Goal: Task Accomplishment & Management: Manage account settings

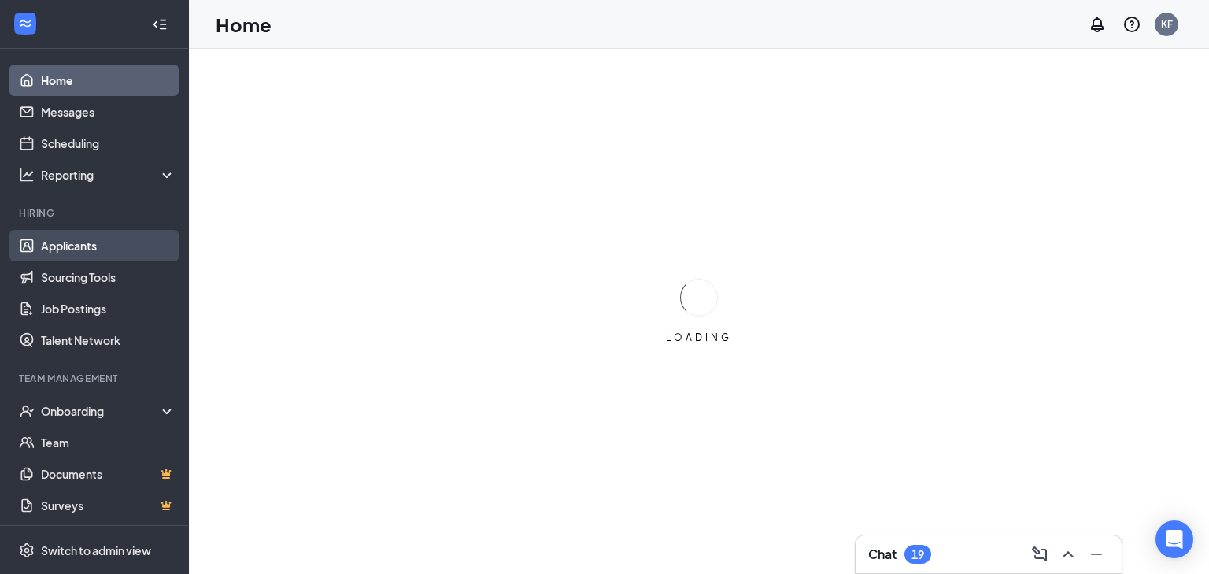
click at [130, 243] on link "Applicants" at bounding box center [108, 245] width 135 height 31
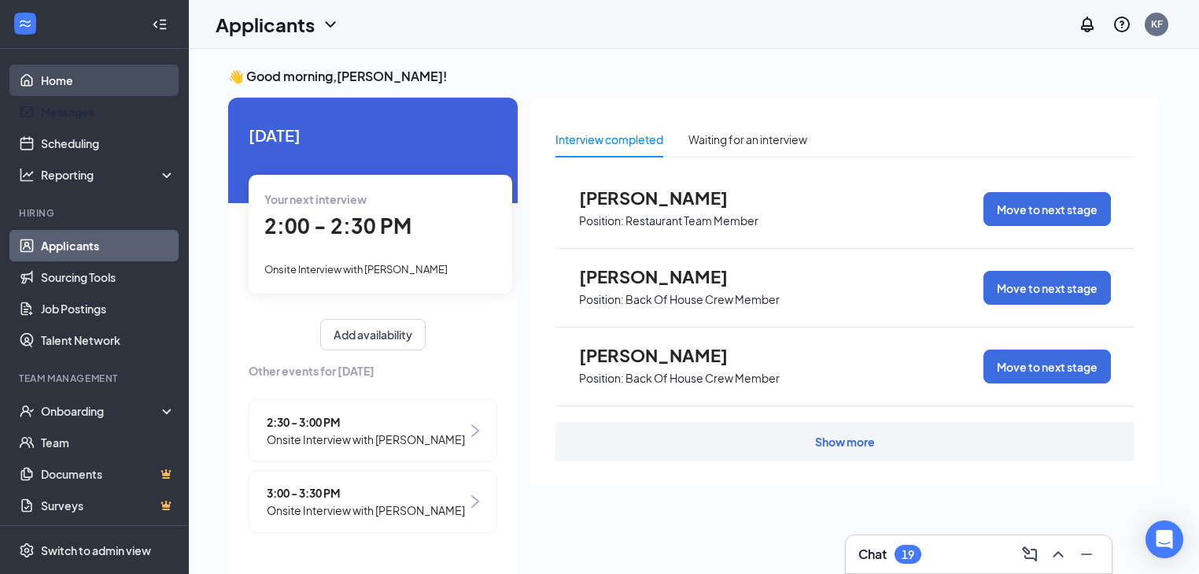
click at [134, 87] on link "Home" at bounding box center [108, 80] width 135 height 31
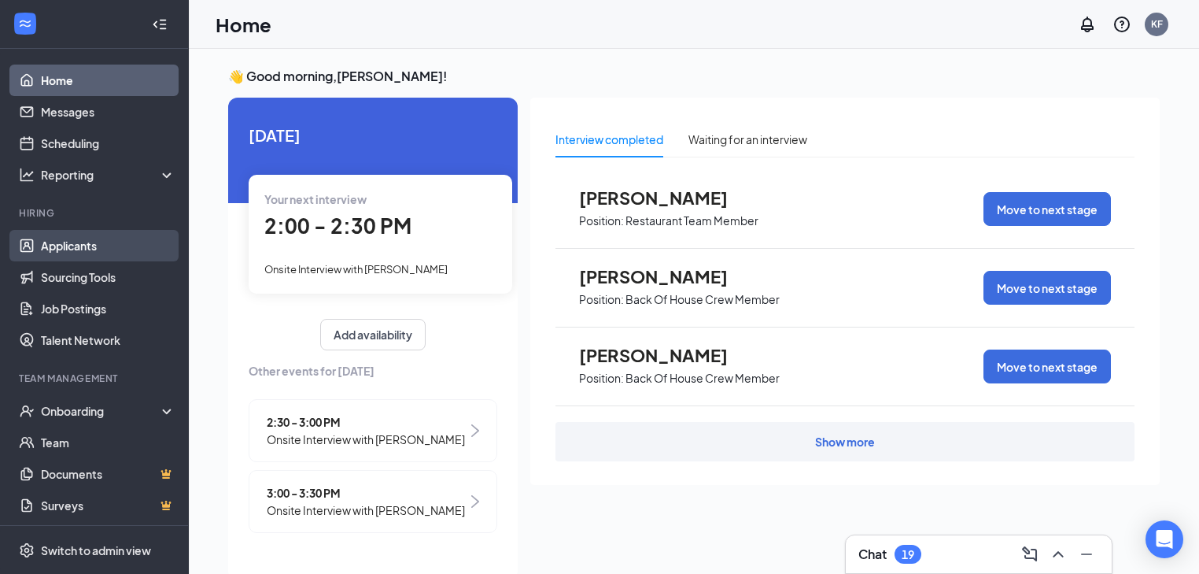
click at [131, 250] on link "Applicants" at bounding box center [108, 245] width 135 height 31
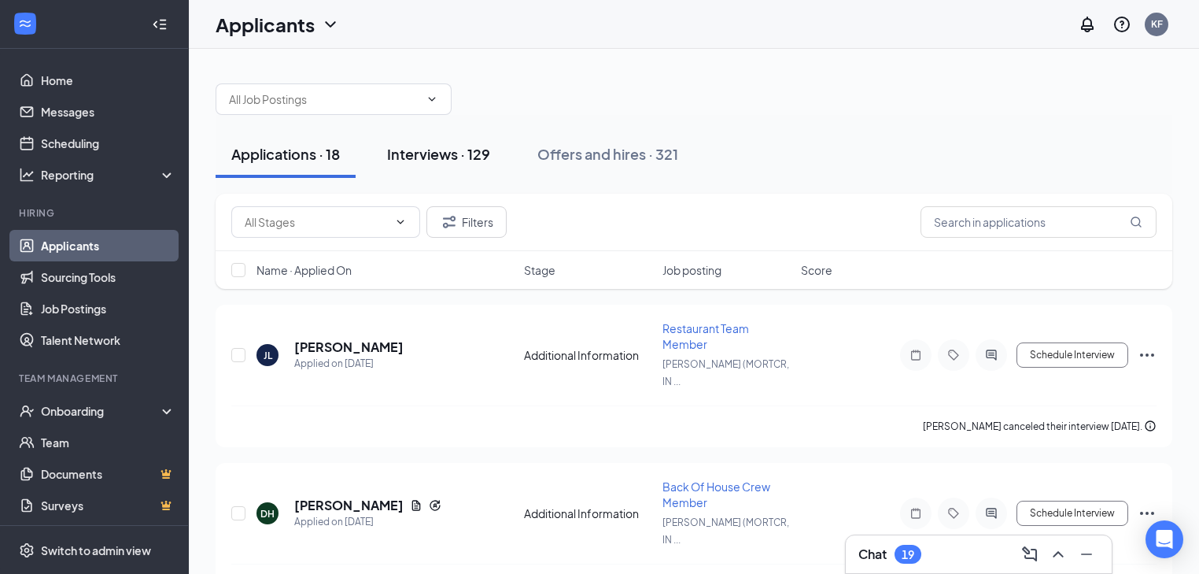
click at [467, 157] on div "Interviews · 129" at bounding box center [438, 154] width 103 height 20
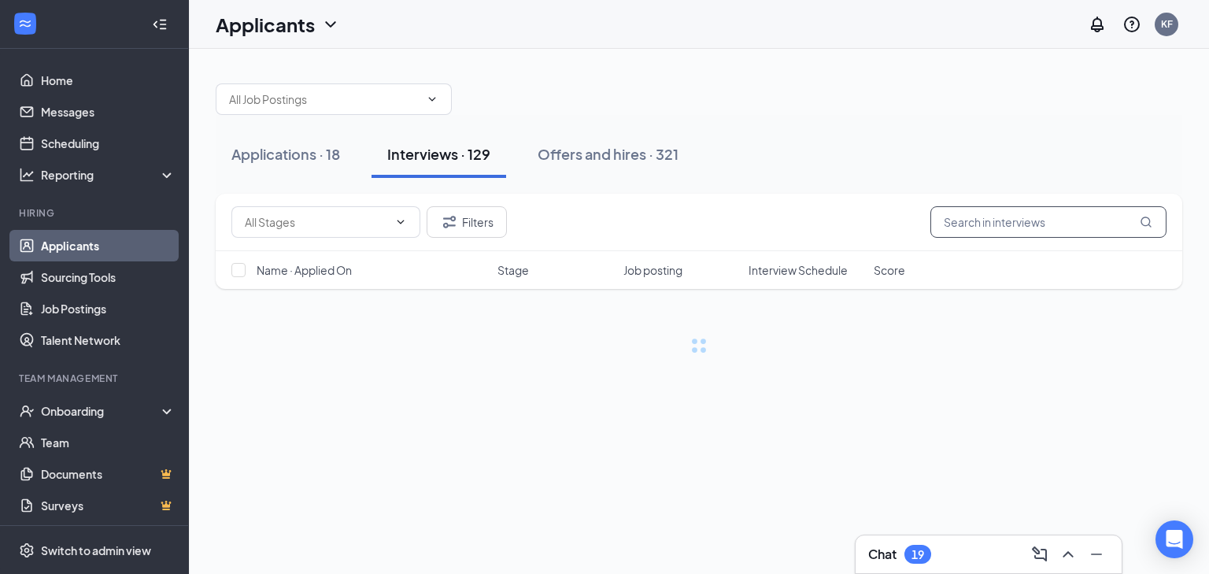
click at [1034, 212] on input "text" at bounding box center [1048, 221] width 236 height 31
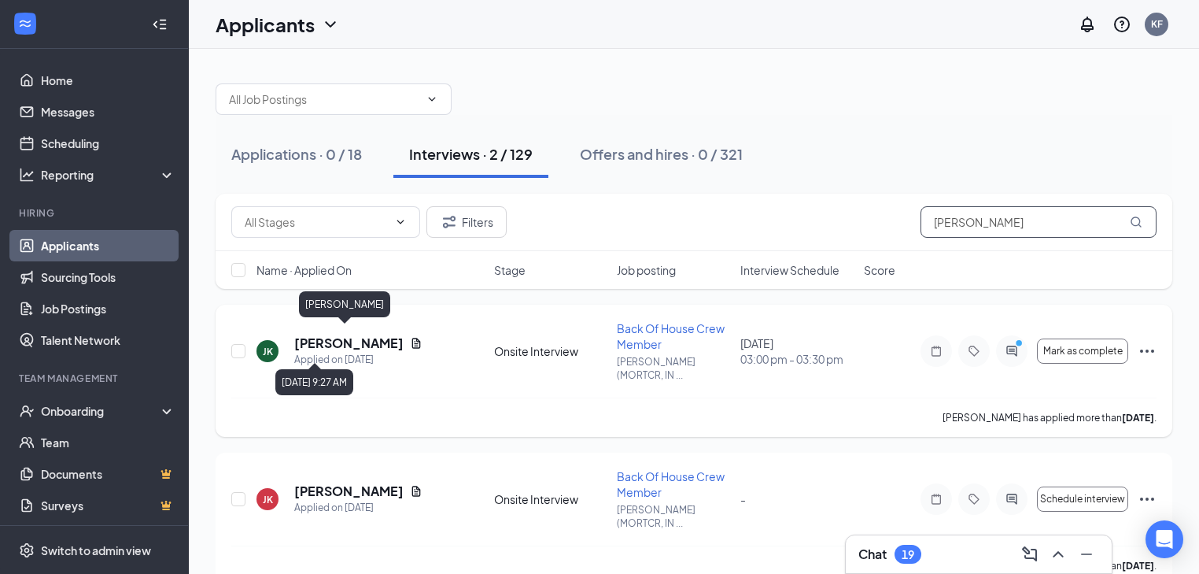
type input "[PERSON_NAME]"
click at [346, 334] on h5 "[PERSON_NAME]" at bounding box center [348, 342] width 109 height 17
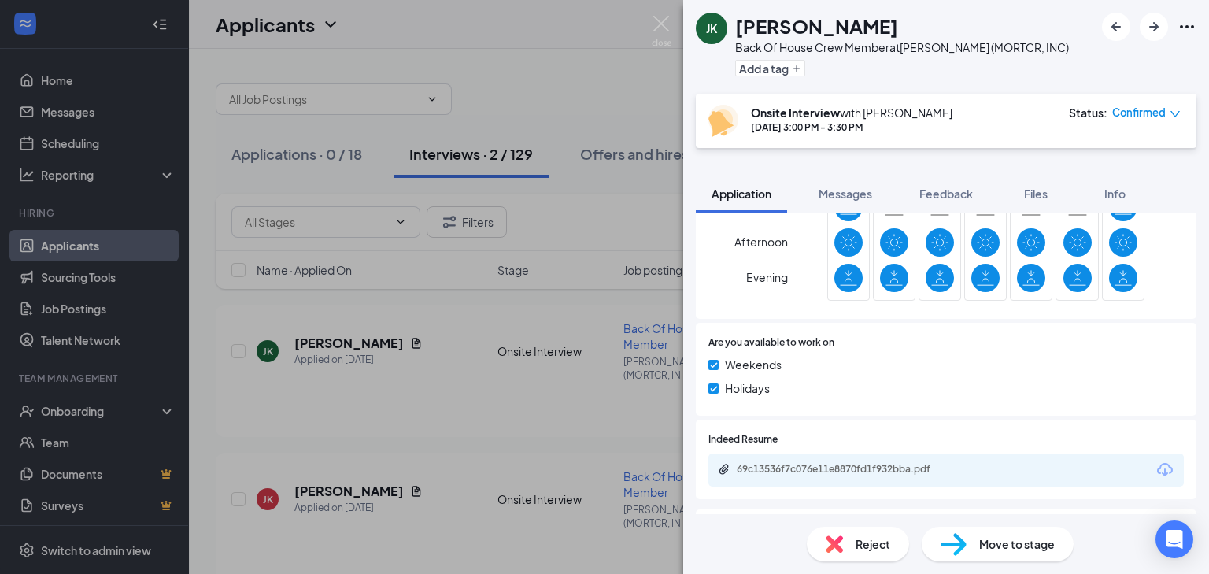
scroll to position [648, 0]
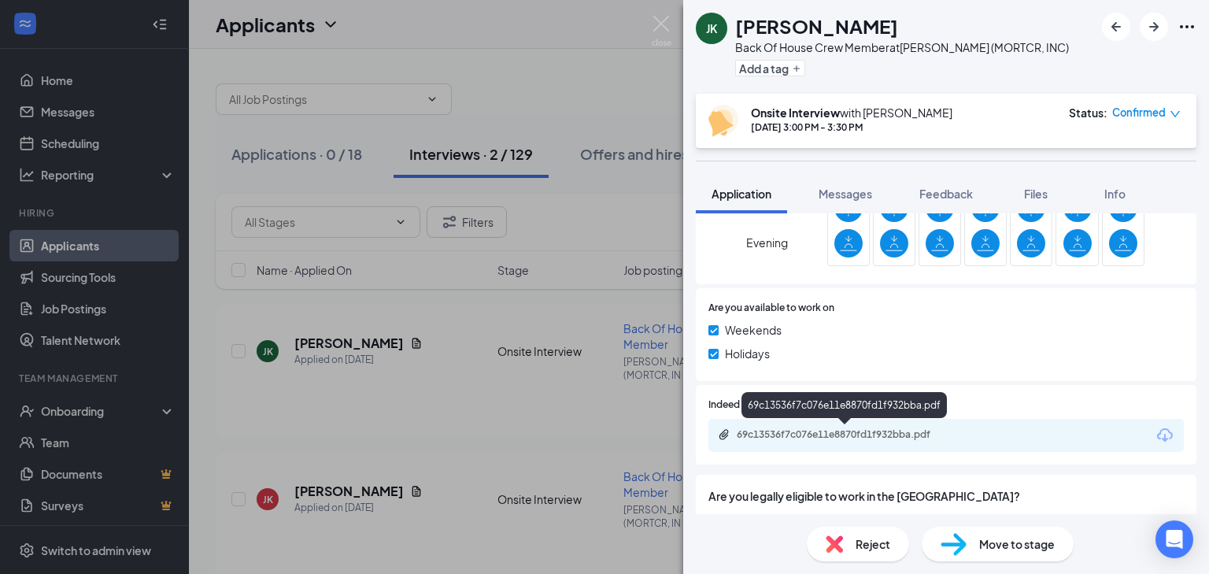
click at [893, 434] on div "69c13536f7c076e11e8870fd1f932bba.pdf" at bounding box center [847, 434] width 220 height 13
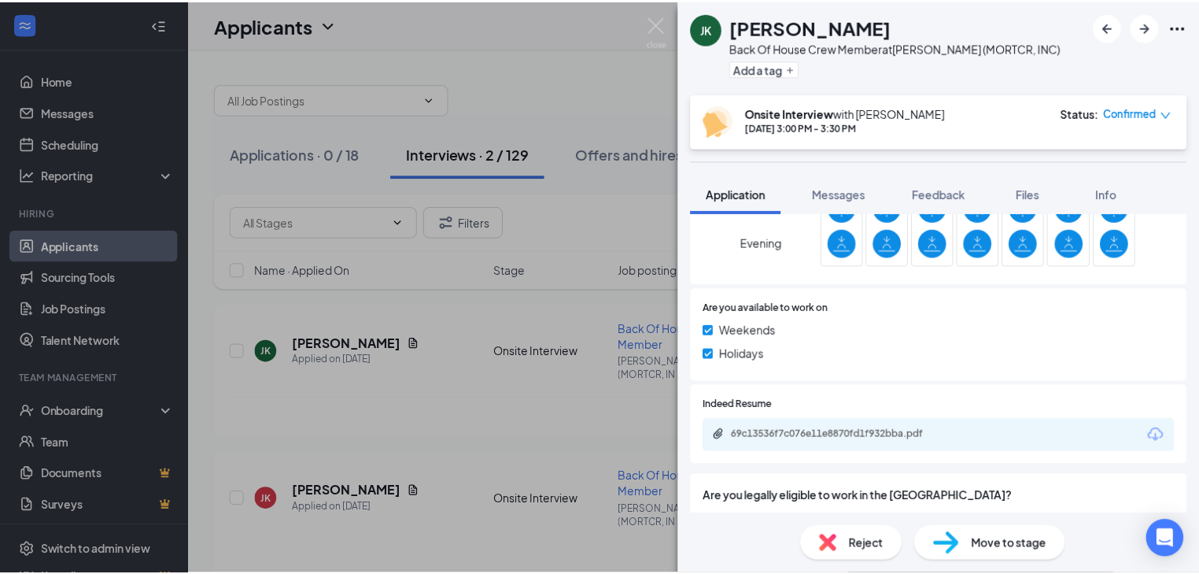
scroll to position [911, 0]
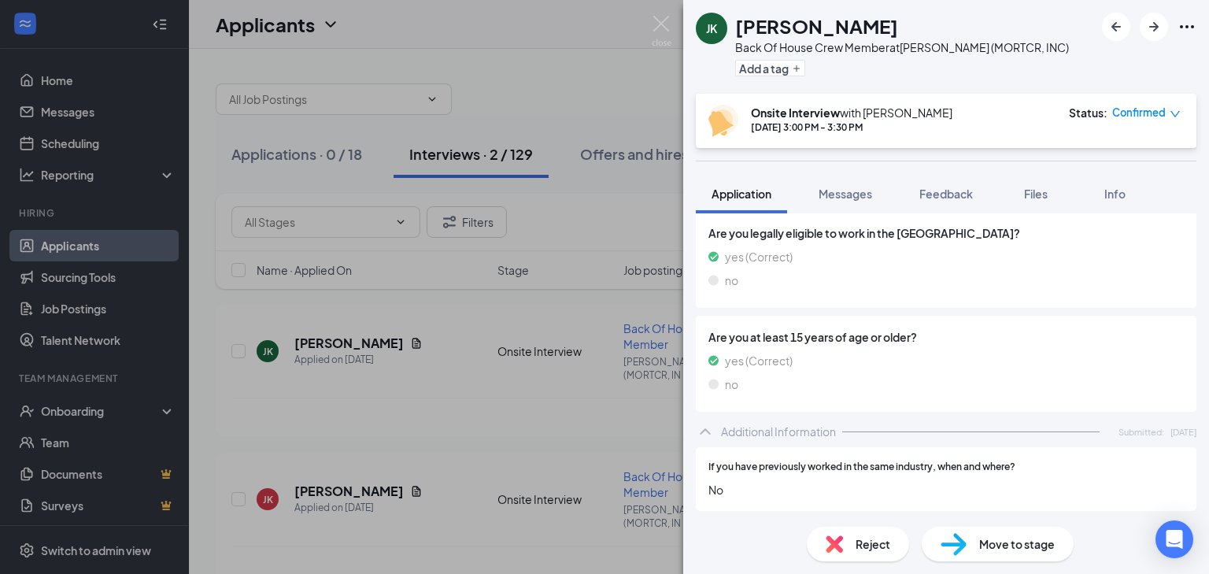
click at [405, 388] on div "[PERSON_NAME] Back Of House Crew Member at [GEOGRAPHIC_DATA] (MORTCR, INC) Add …" at bounding box center [604, 287] width 1209 height 574
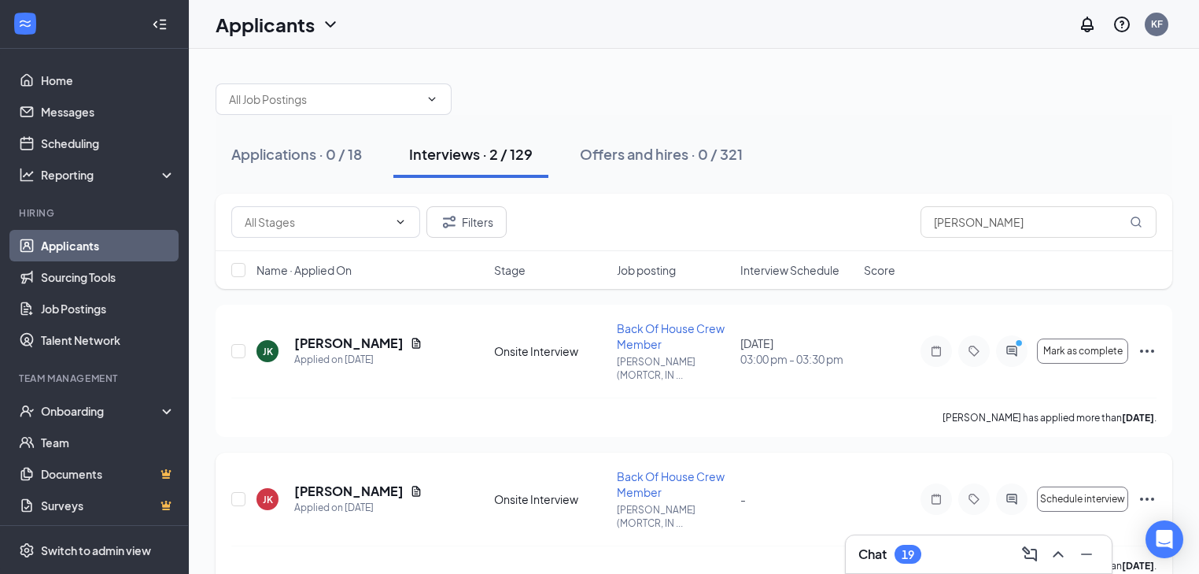
click at [648, 469] on span "Back Of House Crew Member" at bounding box center [671, 484] width 108 height 30
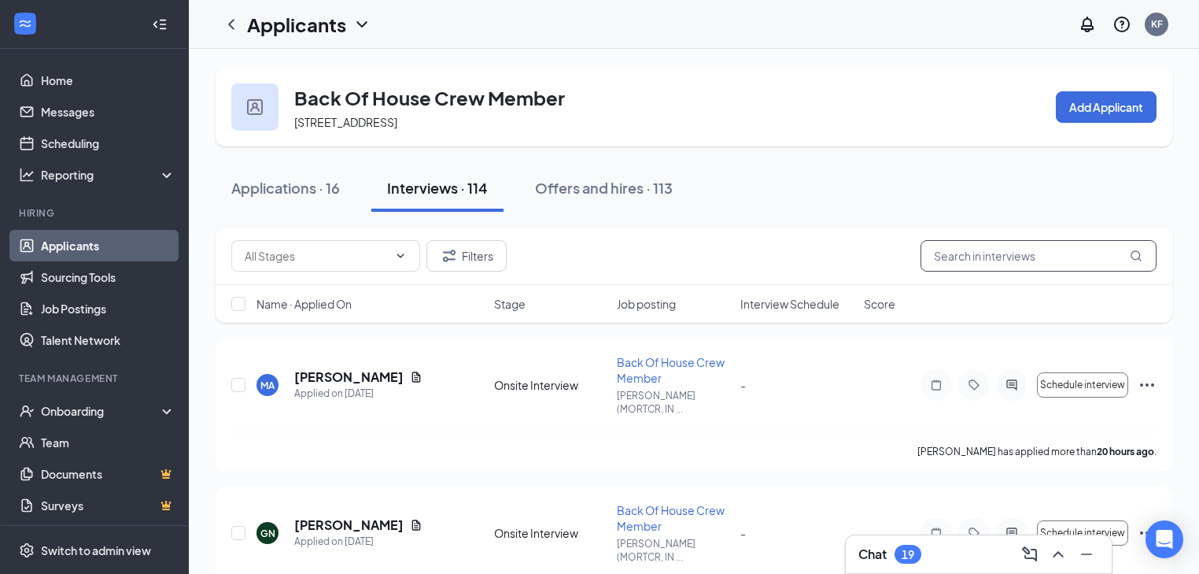
click at [976, 268] on input "text" at bounding box center [1039, 255] width 236 height 31
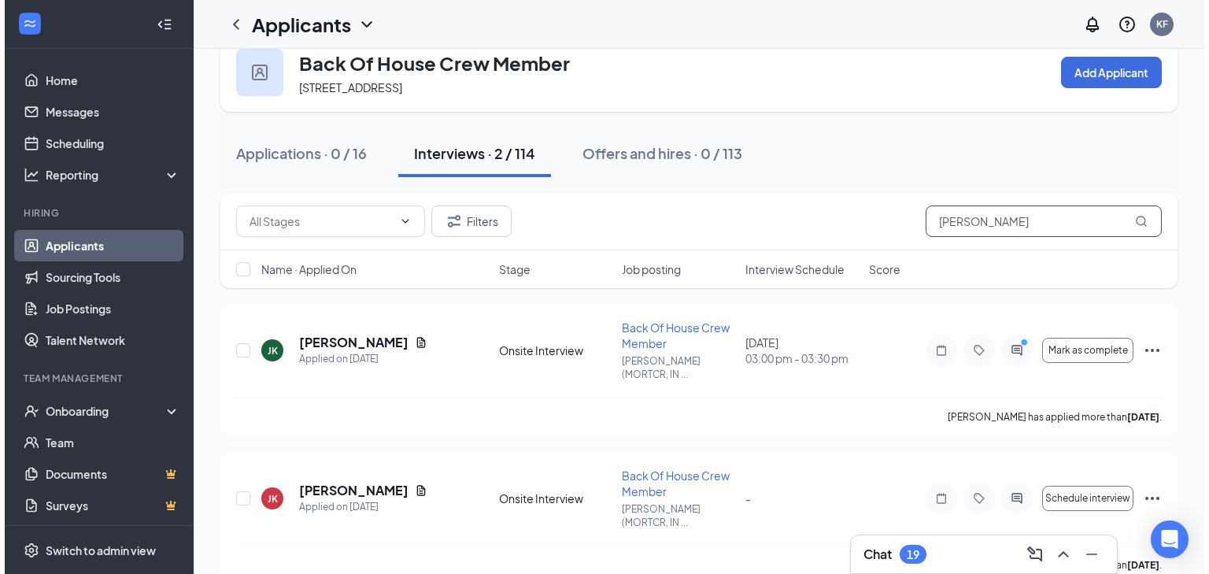
scroll to position [36, 0]
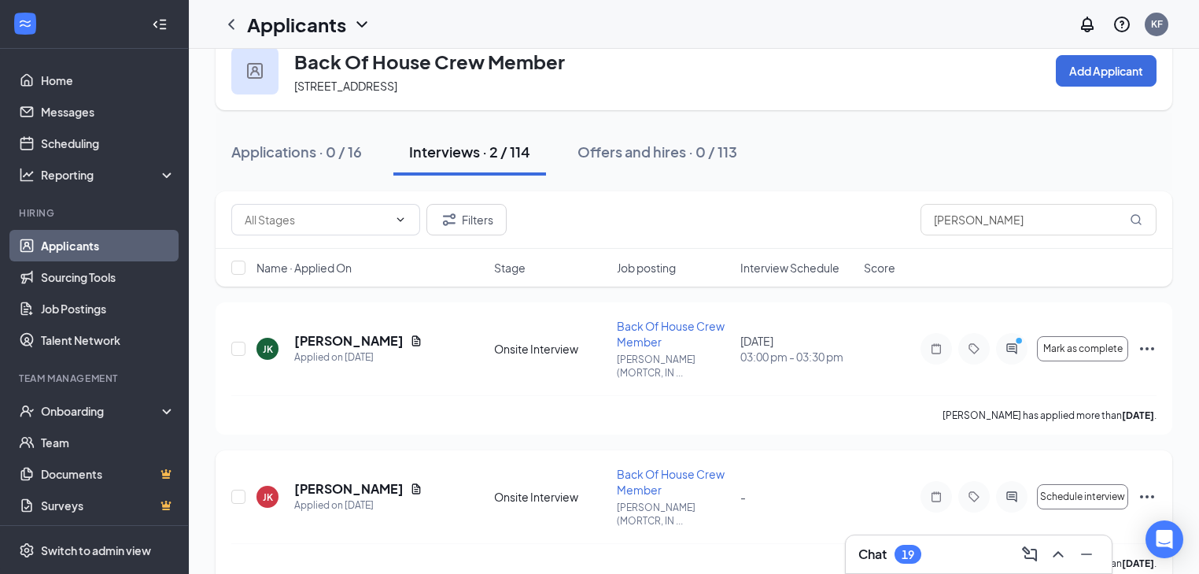
click at [1144, 487] on icon "Ellipses" at bounding box center [1147, 496] width 19 height 19
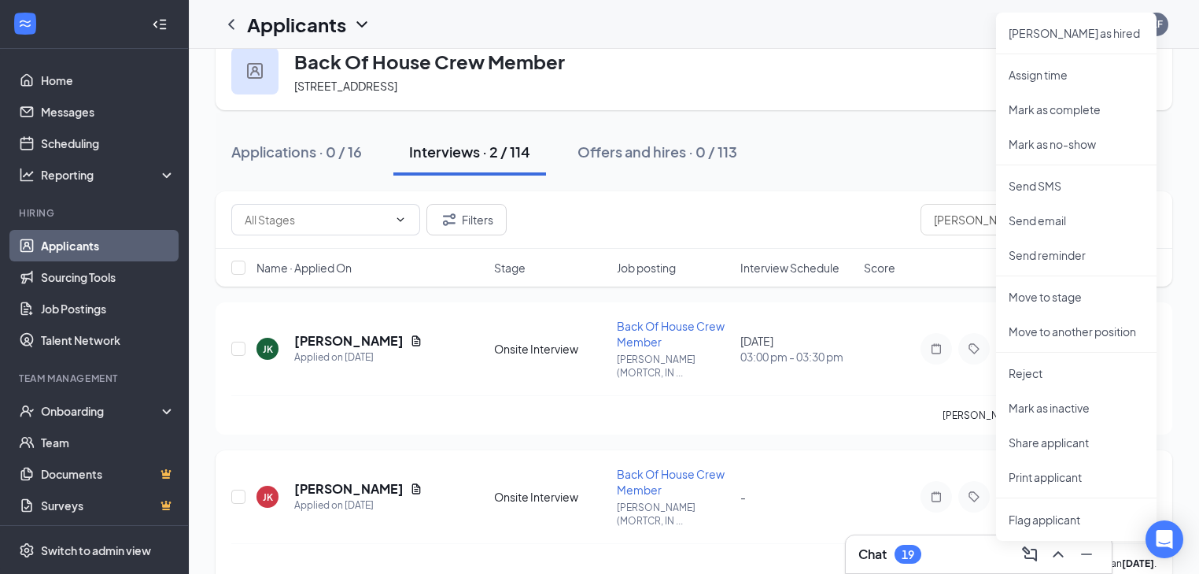
click at [901, 466] on div "[PERSON_NAME] Applied on [DATE] Onsite Interview Back Of House Crew Member [PER…" at bounding box center [693, 504] width 925 height 77
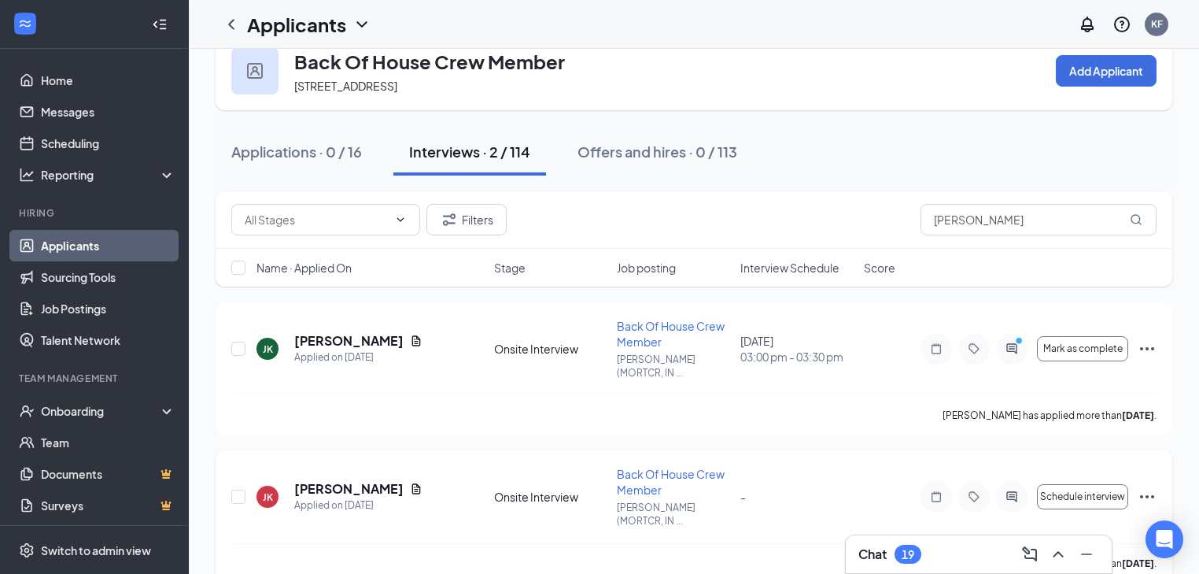
click at [658, 467] on span "Back Of House Crew Member" at bounding box center [671, 482] width 108 height 30
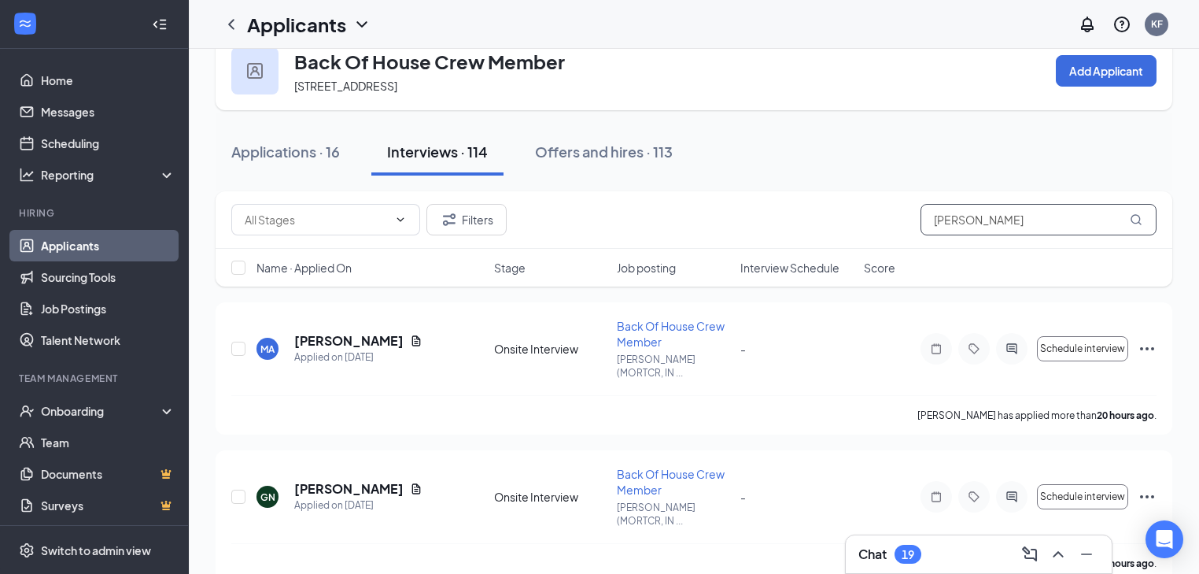
click at [1029, 225] on input "[PERSON_NAME]" at bounding box center [1039, 219] width 236 height 31
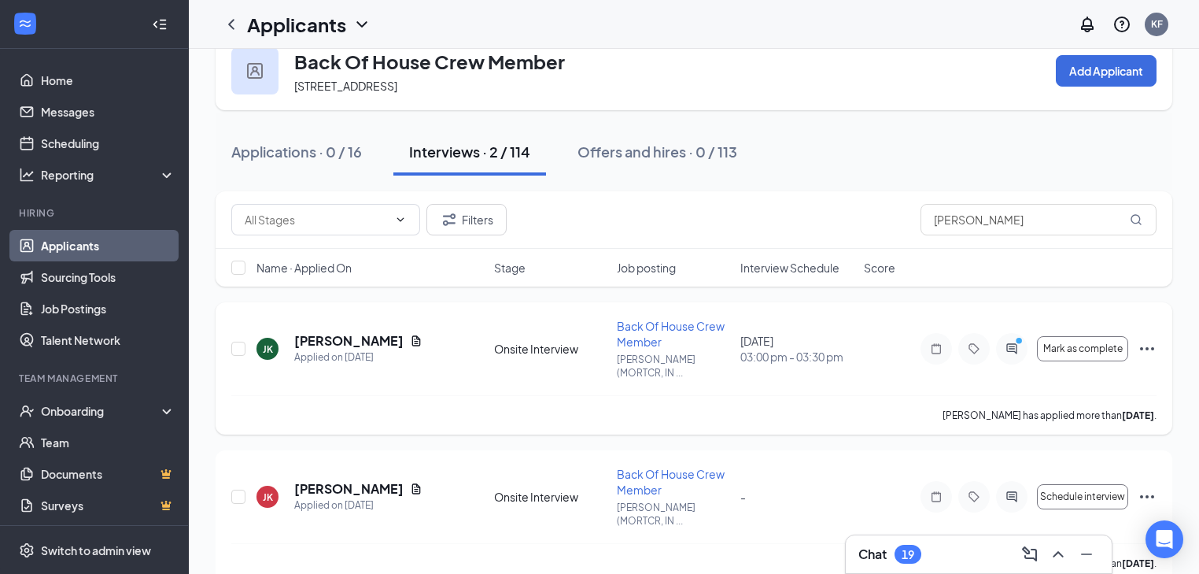
click at [702, 326] on span "Back Of House Crew Member" at bounding box center [671, 334] width 108 height 30
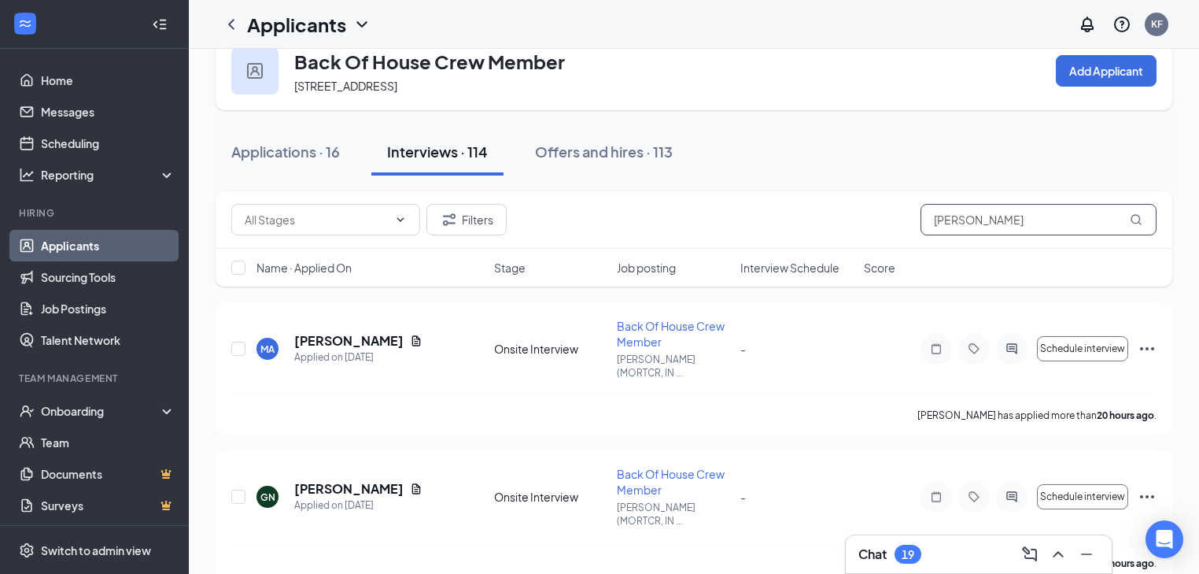
click at [1050, 216] on input "[PERSON_NAME]" at bounding box center [1039, 219] width 236 height 31
type input "[PERSON_NAME]"
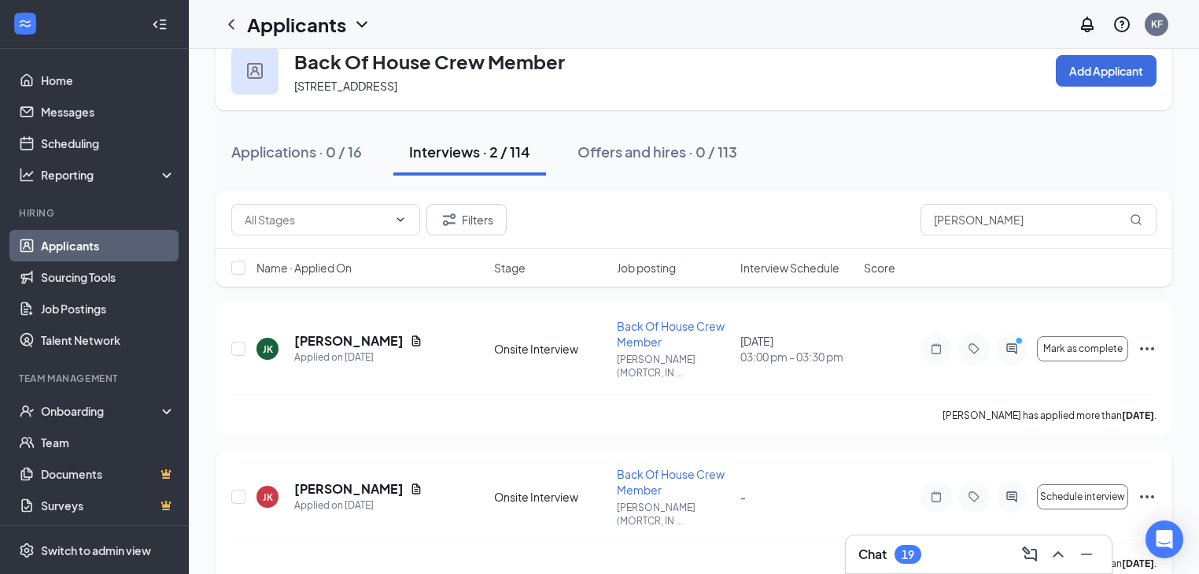
click at [1146, 487] on icon "Ellipses" at bounding box center [1147, 496] width 19 height 19
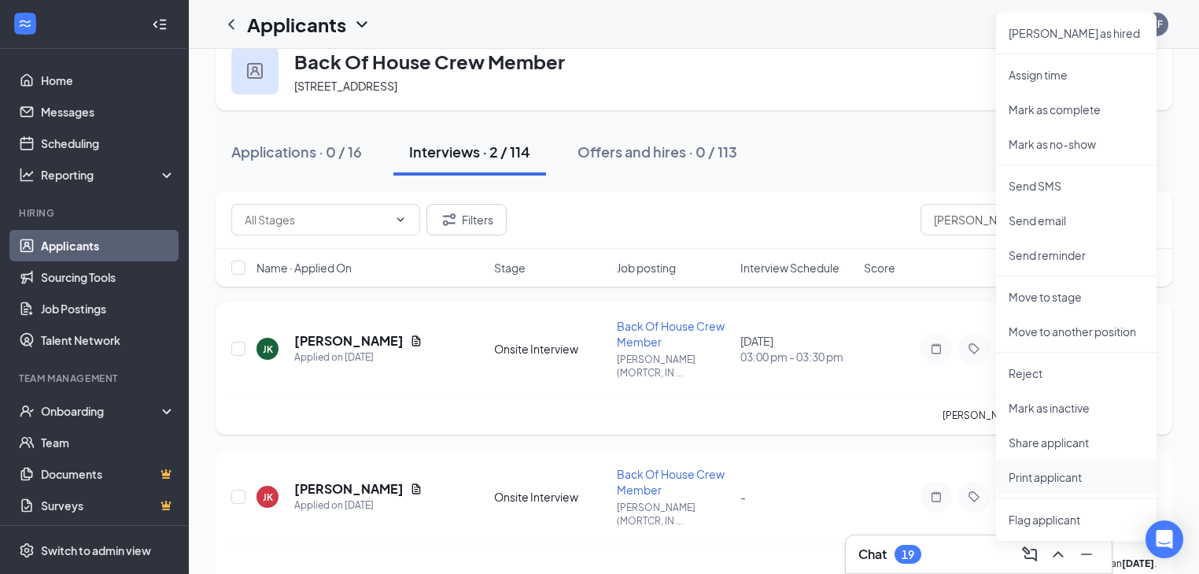
click at [1085, 479] on p "Print applicant" at bounding box center [1076, 477] width 135 height 16
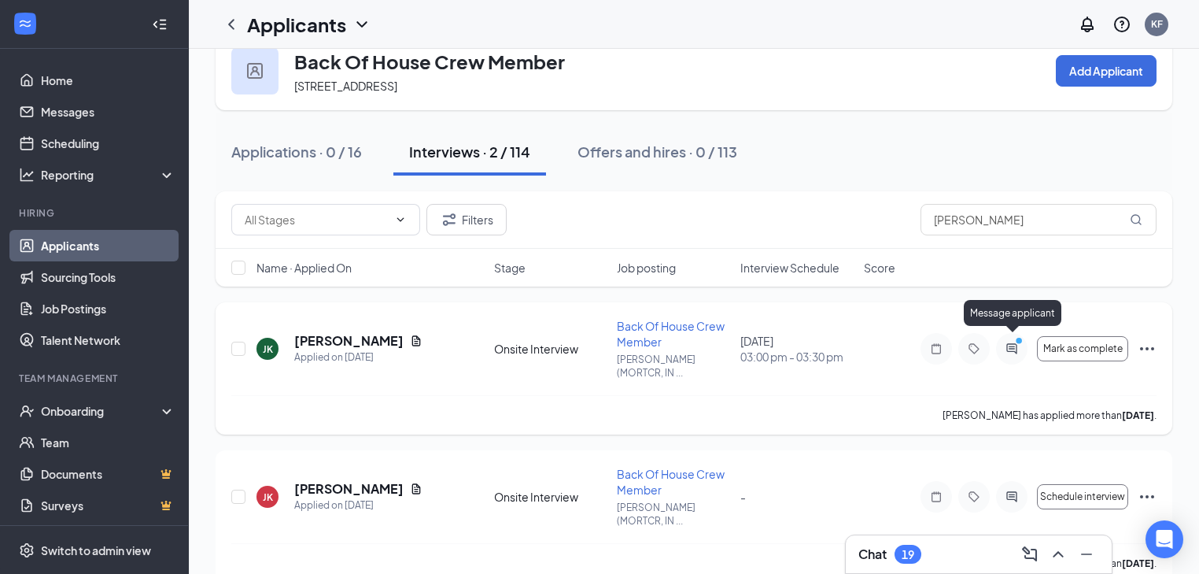
click at [1013, 340] on icon "PrimaryDot" at bounding box center [1021, 342] width 19 height 13
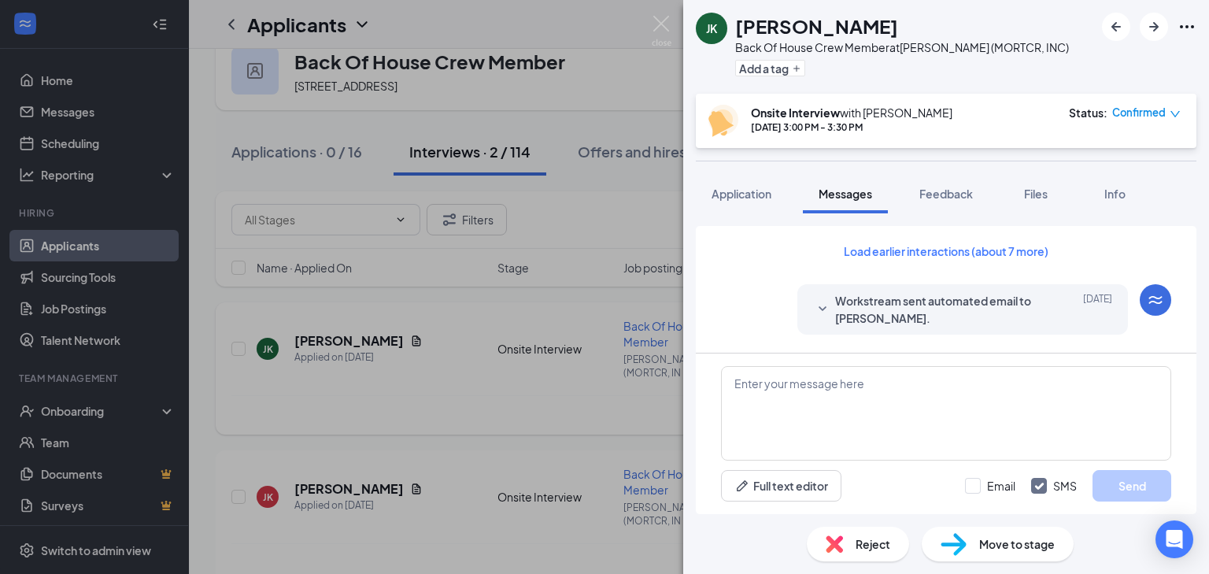
click at [915, 314] on span "Workstream sent automated email to [PERSON_NAME]." at bounding box center [938, 309] width 206 height 35
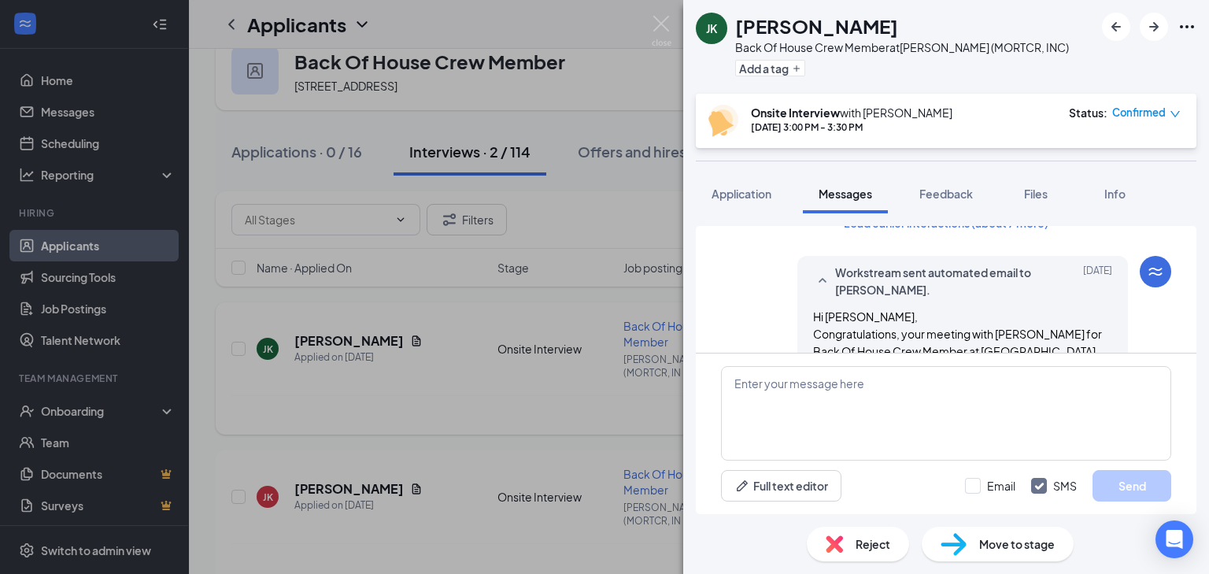
scroll to position [63, 0]
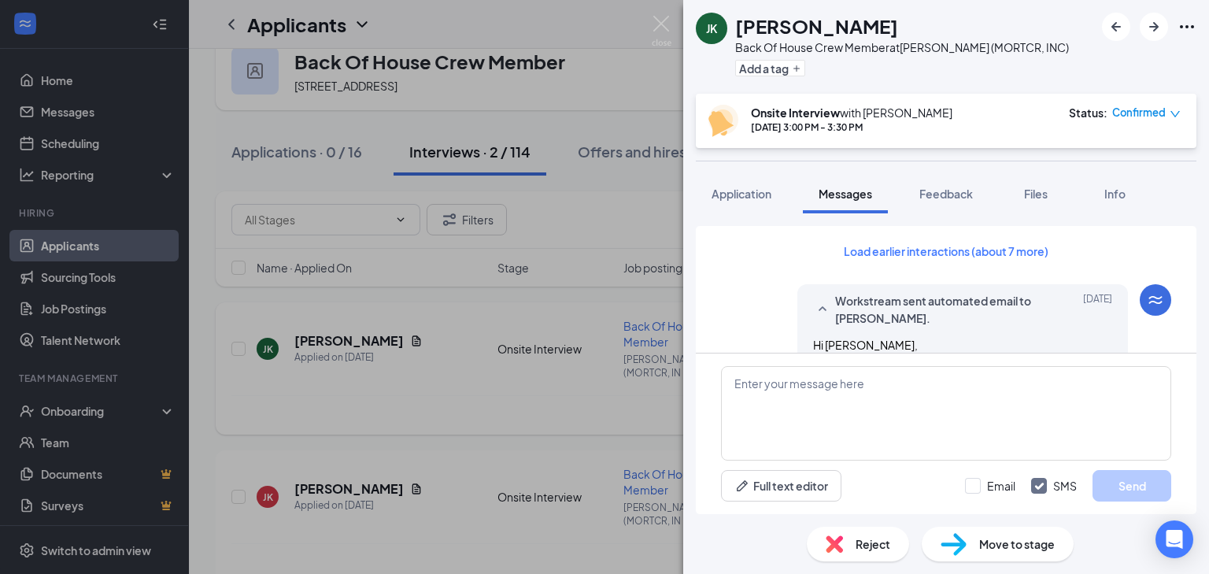
click at [822, 300] on div "Workstream sent automated email to [PERSON_NAME]. [DATE]" at bounding box center [962, 309] width 299 height 35
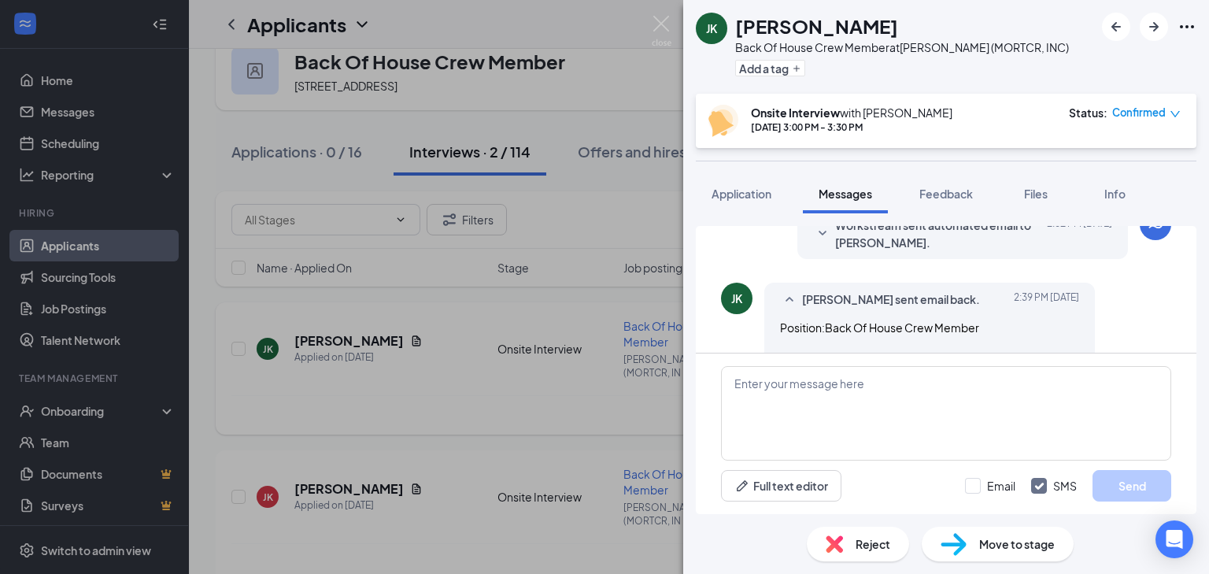
scroll to position [378, 0]
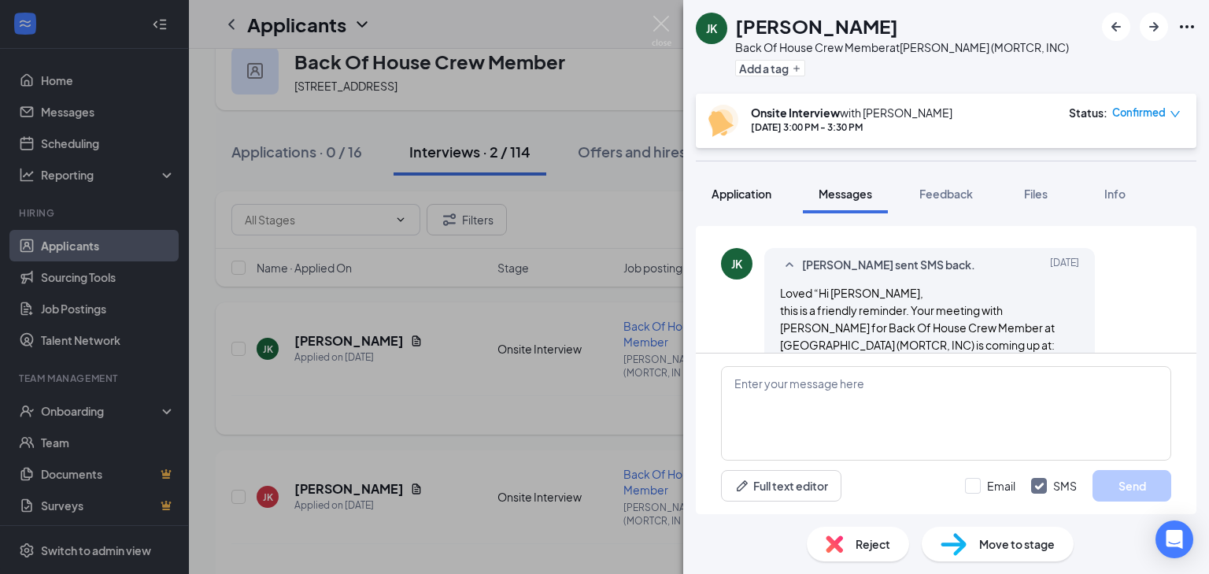
click at [769, 197] on span "Application" at bounding box center [741, 193] width 60 height 14
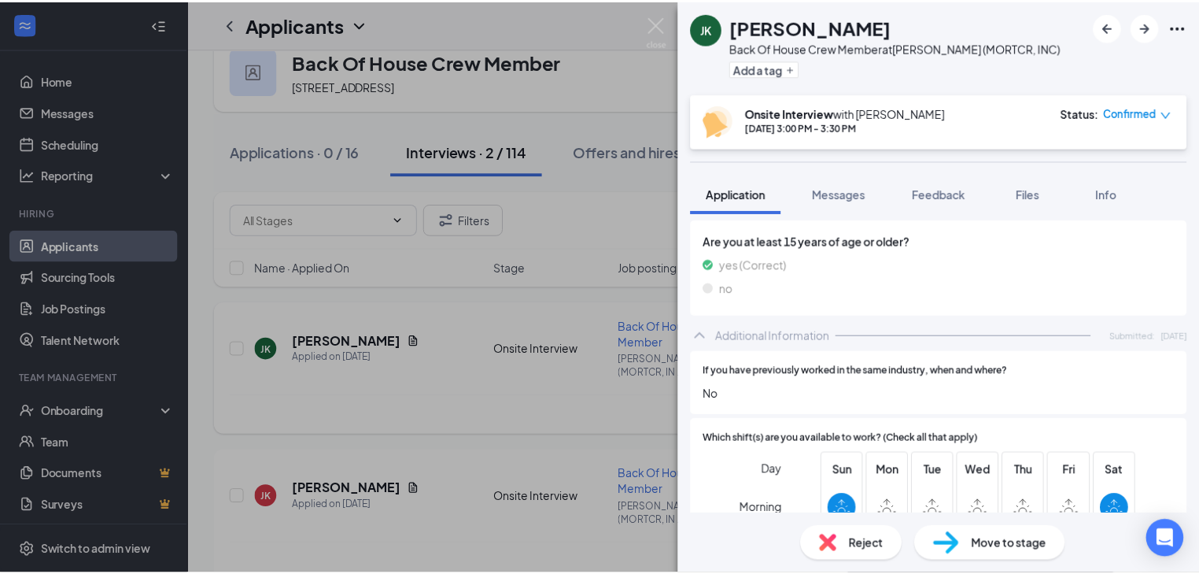
scroll to position [1214, 0]
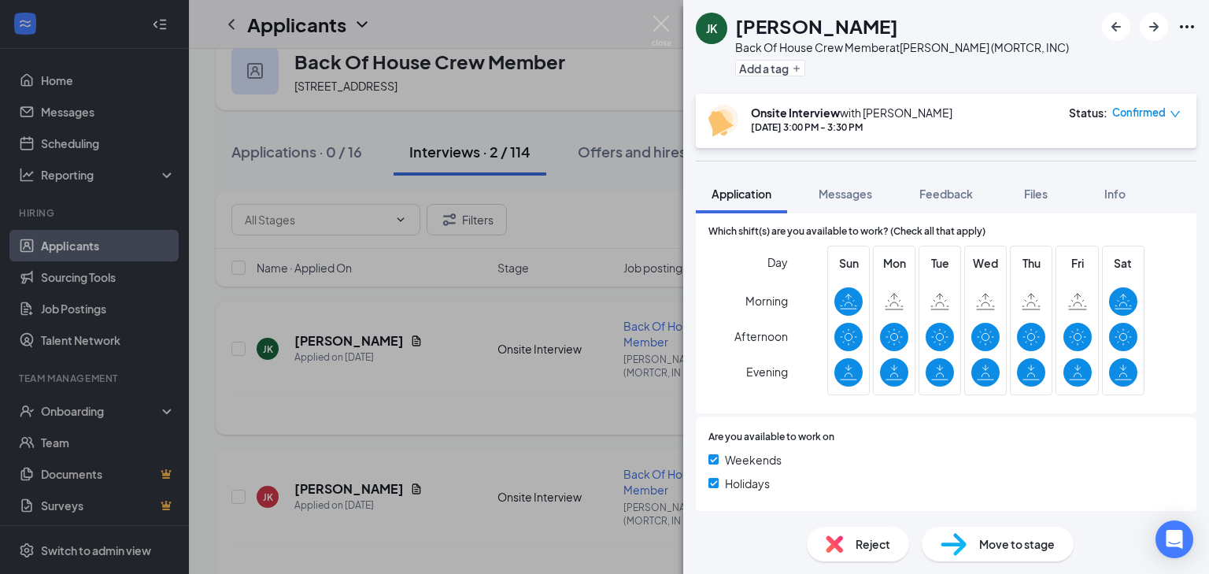
click at [593, 207] on div "[PERSON_NAME] Back Of House Crew Member at [GEOGRAPHIC_DATA] (MORTCR, INC) Add …" at bounding box center [604, 287] width 1209 height 574
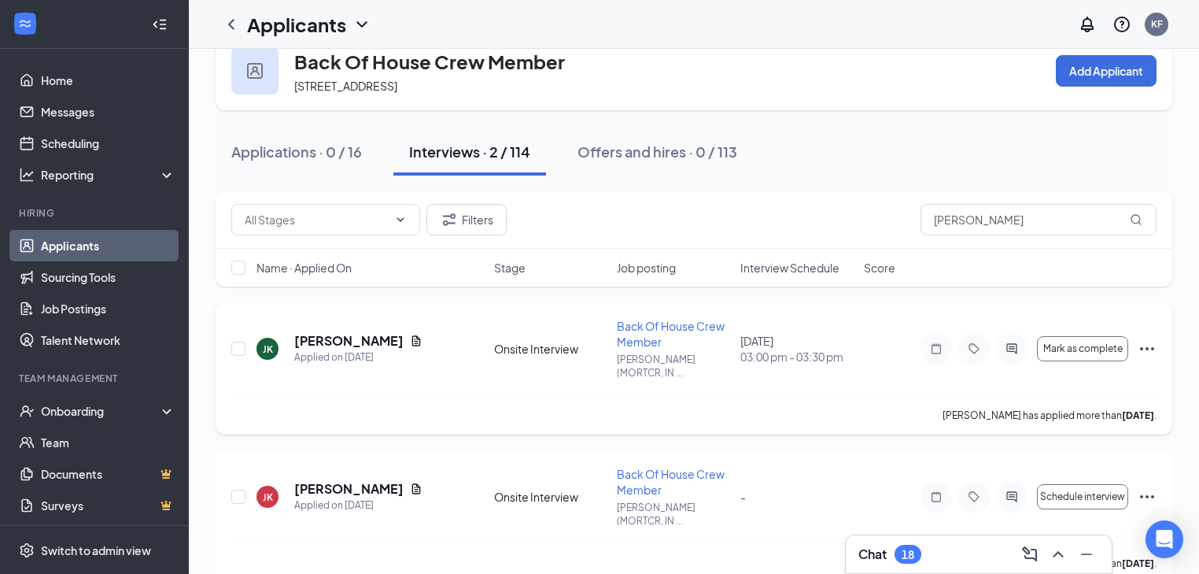
drag, startPoint x: 593, startPoint y: 207, endPoint x: 663, endPoint y: 50, distance: 171.5
click at [663, 50] on div "Back Of House Crew Member [STREET_ADDRESS] Add Applicant" at bounding box center [694, 70] width 957 height 79
